Goal: Information Seeking & Learning: Learn about a topic

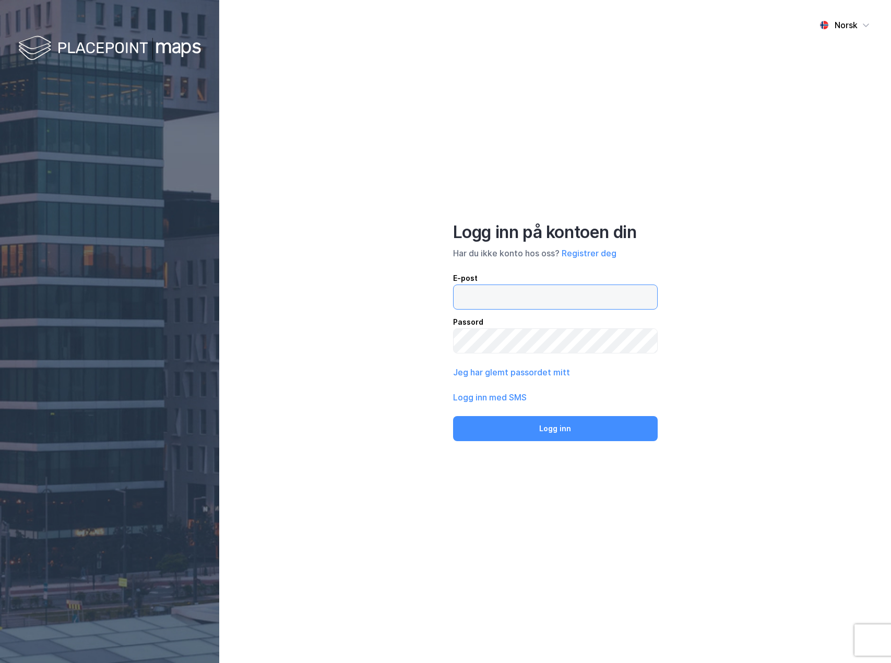
click at [530, 299] on input "email" at bounding box center [556, 297] width 204 height 24
type input "[EMAIL_ADDRESS][DOMAIN_NAME]"
click at [347, 266] on div "Norsk Logg inn på kontoen din Har du ikke konto hos oss? Registrer deg E-post […" at bounding box center [555, 331] width 672 height 663
click at [476, 296] on input "email" at bounding box center [556, 297] width 204 height 24
type input "[EMAIL_ADDRESS][DOMAIN_NAME]"
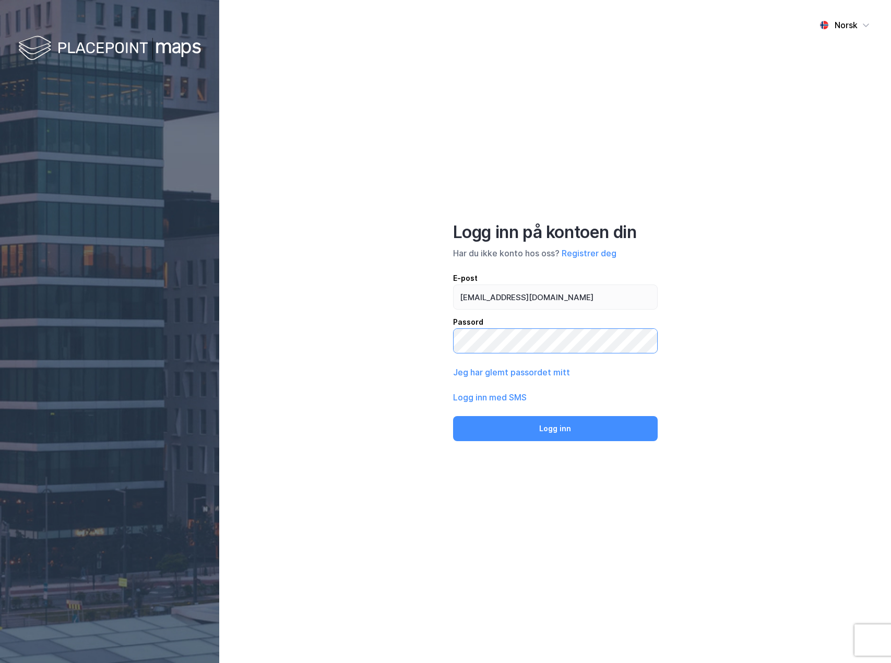
click at [453, 416] on button "Logg inn" at bounding box center [555, 428] width 205 height 25
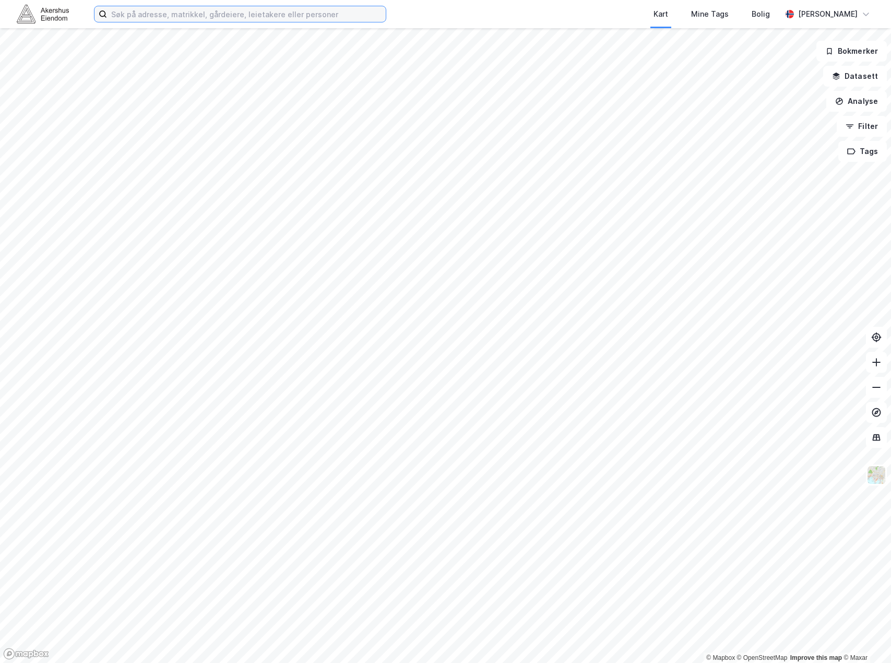
click at [189, 19] on input at bounding box center [246, 14] width 279 height 16
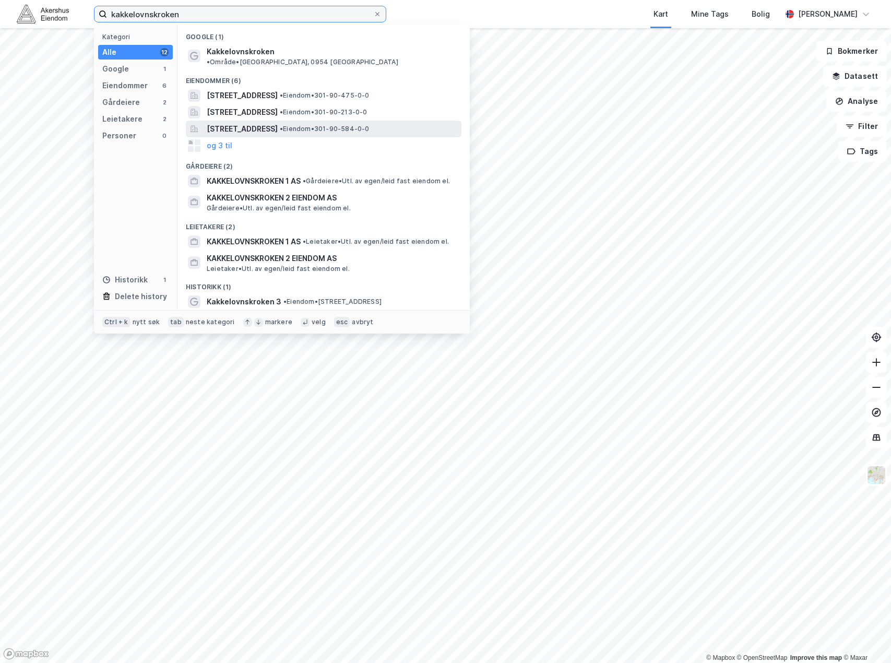
type input "kakkelovnskroken"
click at [278, 123] on span "Kakkelovnskroken 3A, 0954, OSLO, OSLO" at bounding box center [242, 129] width 71 height 13
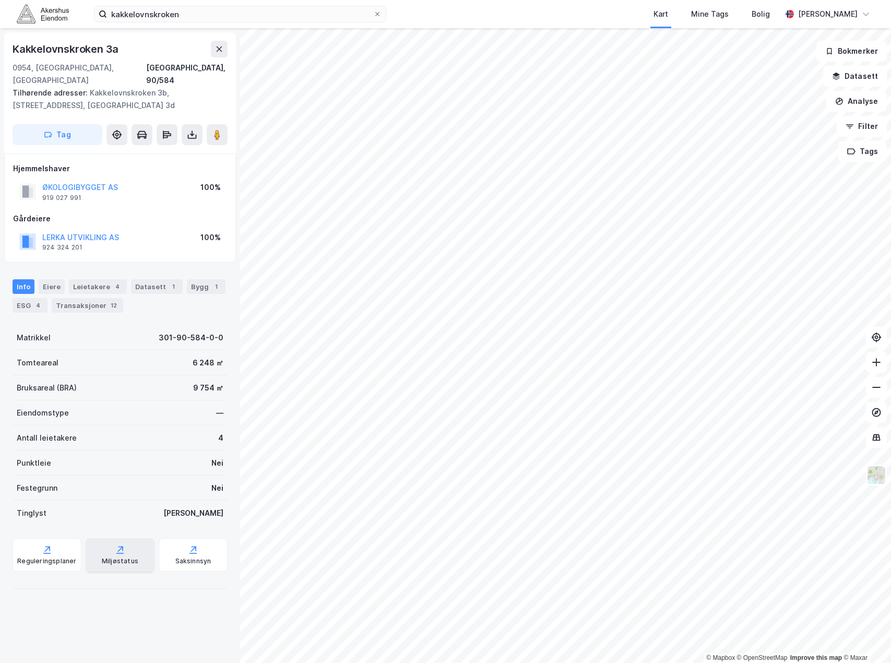
click at [110, 541] on div "Miljøstatus" at bounding box center [120, 554] width 69 height 33
click at [23, 298] on div "ESG 4" at bounding box center [30, 305] width 35 height 15
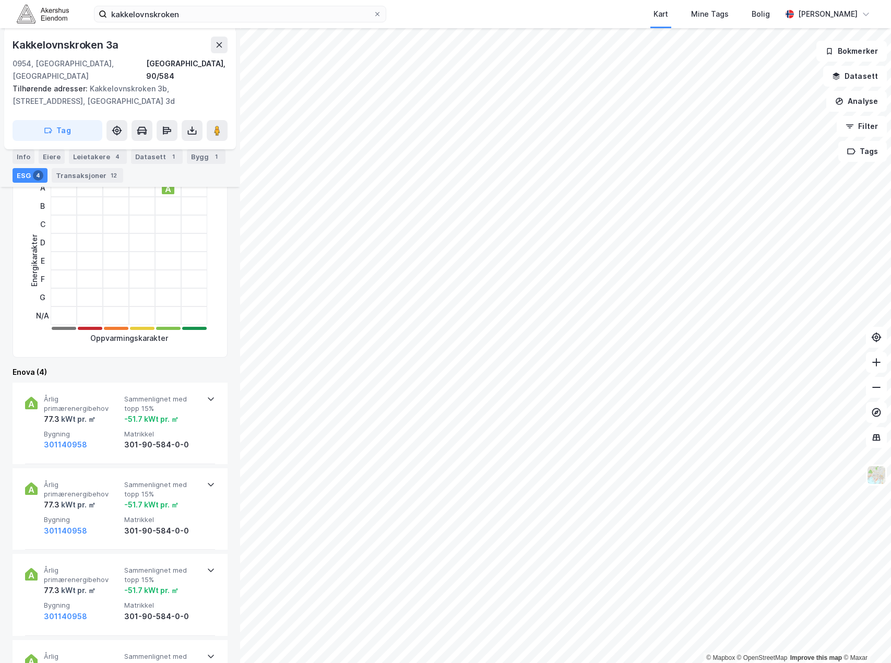
scroll to position [169, 0]
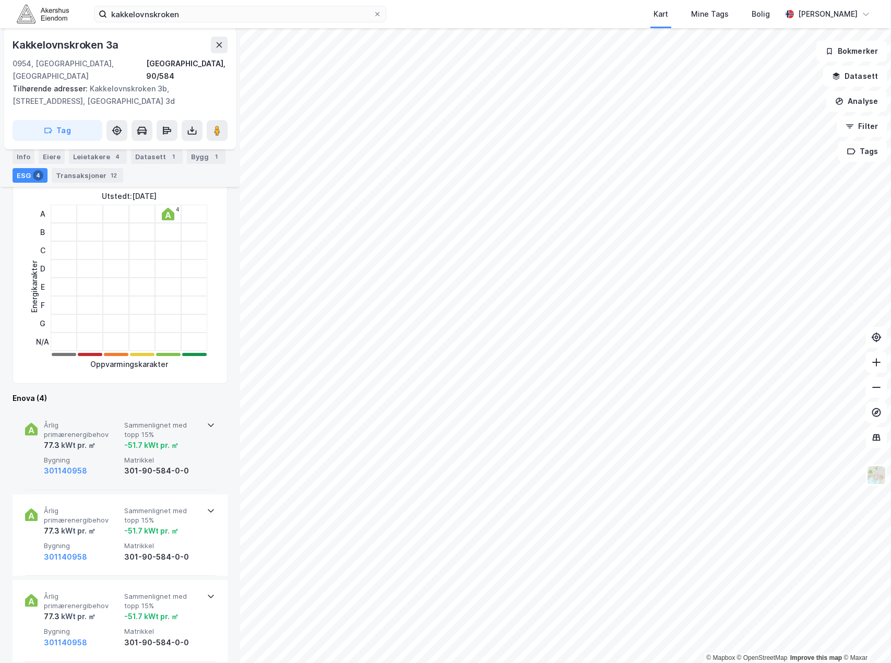
click at [180, 441] on div "Årlig primærenergibehov 77.3 kWt pr. ㎡ Sammenlignet med topp 15% -51.7 kWt pr. …" at bounding box center [122, 449] width 157 height 56
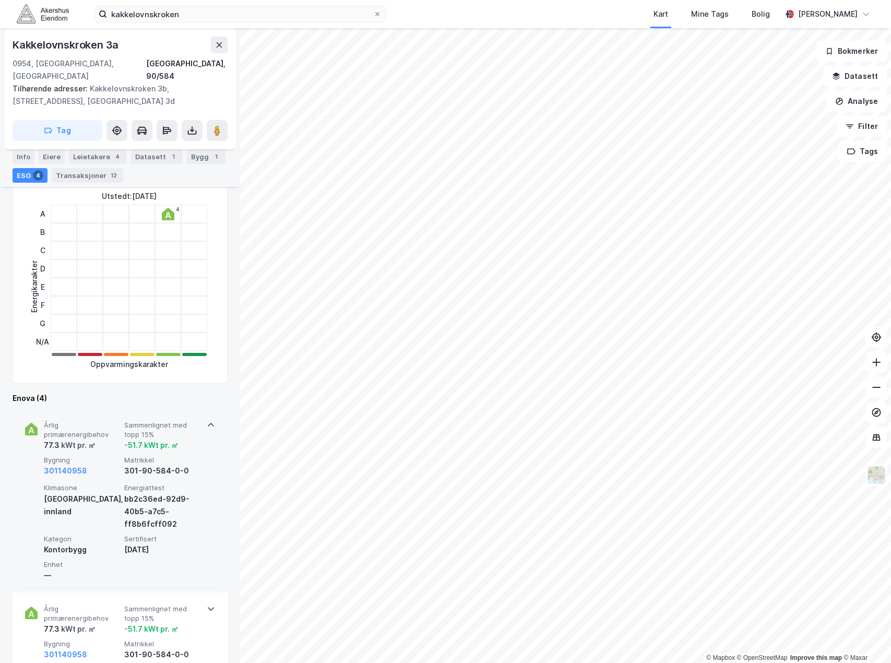
click at [199, 413] on div "Årlig primærenergibehov 77.3 kWt pr. ㎡ Sammenlignet med topp 15% -51.7 kWt pr. …" at bounding box center [120, 499] width 190 height 180
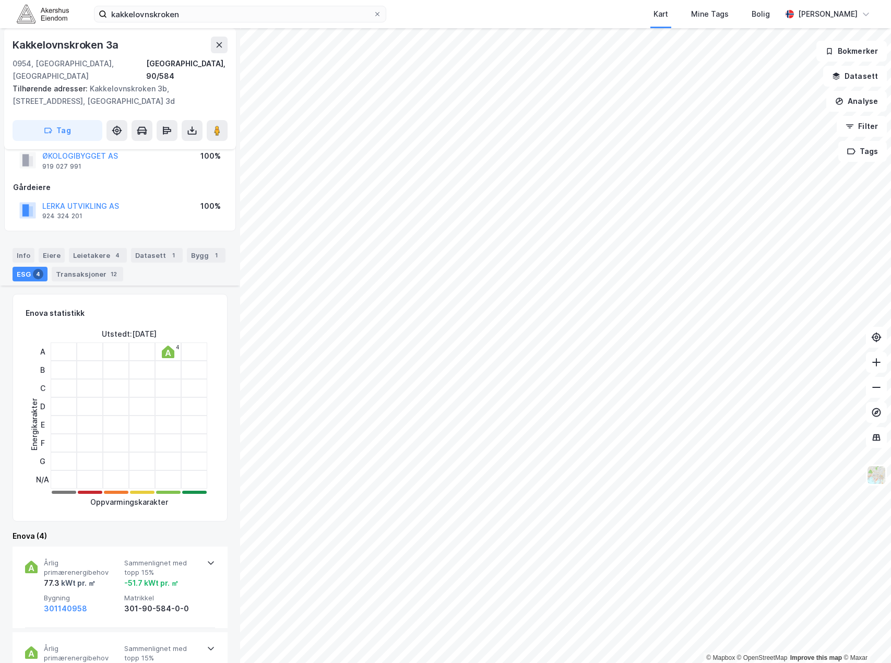
scroll to position [0, 0]
